Goal: Task Accomplishment & Management: Manage account settings

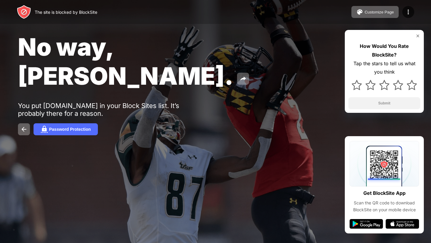
click at [250, 166] on div at bounding box center [215, 121] width 431 height 243
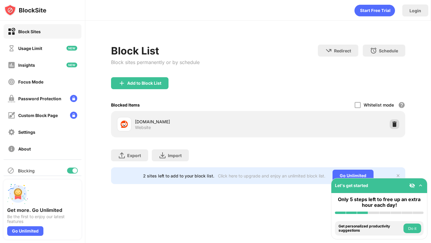
click at [394, 126] on img at bounding box center [394, 124] width 6 height 6
